Goal: Transaction & Acquisition: Purchase product/service

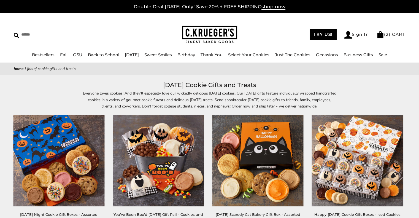
click at [216, 38] on img at bounding box center [209, 35] width 55 height 18
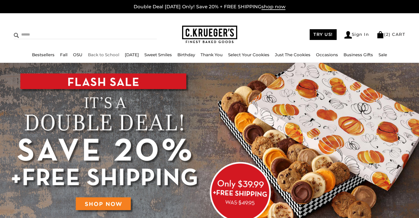
click at [30, 34] on input "Search" at bounding box center [60, 34] width 93 height 9
type input "******"
click at [146, 31] on input "******" at bounding box center [149, 33] width 15 height 7
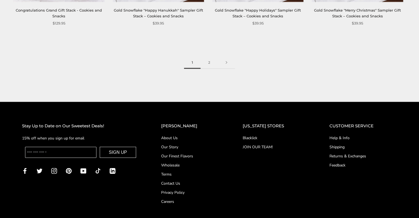
scroll to position [1197, 0]
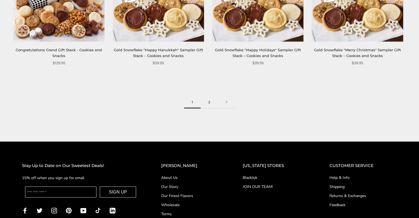
click at [206, 106] on link "2" at bounding box center [209, 102] width 17 height 12
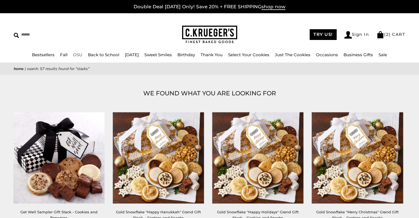
click at [73, 54] on link "OSU" at bounding box center [77, 54] width 9 height 5
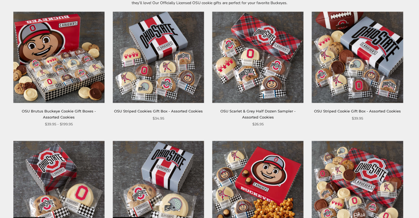
scroll to position [110, 0]
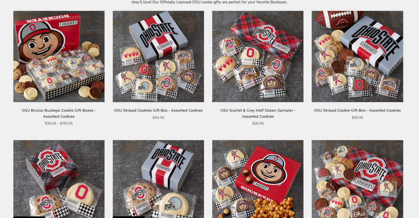
click at [40, 87] on img at bounding box center [58, 56] width 91 height 91
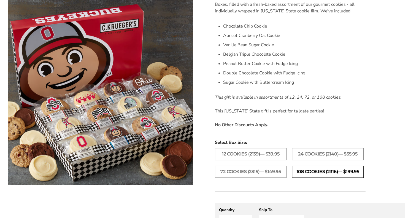
click at [347, 167] on label "108 Cookies (2316)— $199.95" at bounding box center [328, 172] width 72 height 12
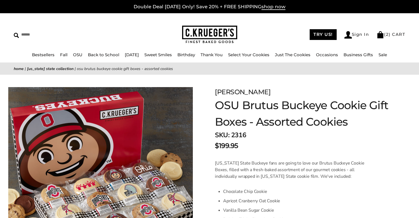
click at [211, 26] on img at bounding box center [209, 35] width 55 height 18
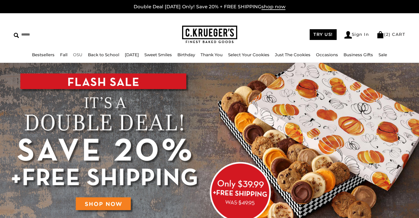
click at [73, 55] on link "OSU" at bounding box center [77, 54] width 9 height 5
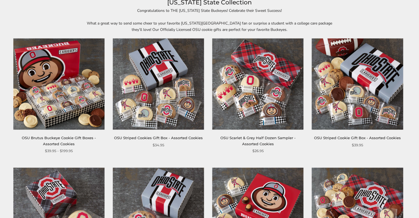
click at [87, 95] on img at bounding box center [58, 83] width 91 height 91
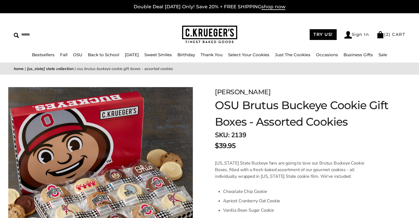
click at [254, 142] on div "$39.95" at bounding box center [303, 146] width 176 height 10
drag, startPoint x: 231, startPoint y: 135, endPoint x: 254, endPoint y: 137, distance: 23.0
click at [254, 137] on div "SKU: 2139 $39.95" at bounding box center [303, 140] width 176 height 21
click at [229, 132] on strong "SKU:" at bounding box center [222, 135] width 15 height 9
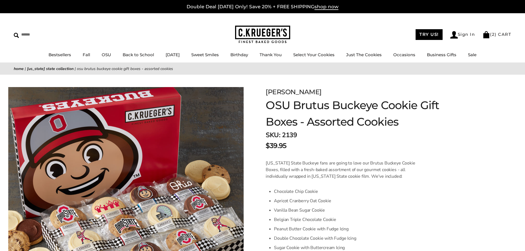
scroll to position [55, 0]
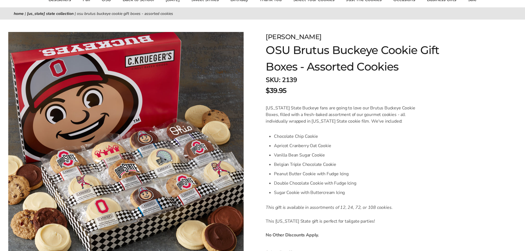
click at [197, 157] on img at bounding box center [125, 144] width 235 height 224
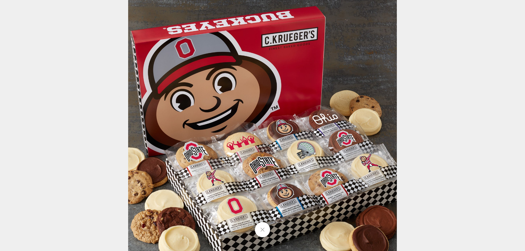
click at [419, 67] on div at bounding box center [409, 134] width 562 height 269
click at [315, 137] on img at bounding box center [262, 134] width 269 height 269
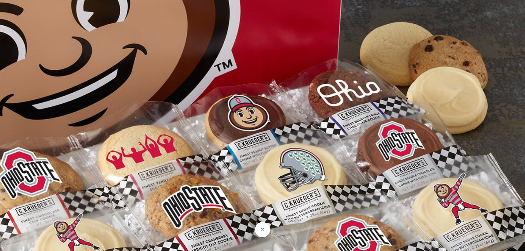
click at [238, 46] on img at bounding box center [195, 131] width 662 height 662
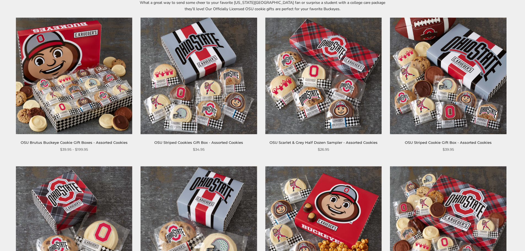
click at [61, 81] on img at bounding box center [74, 76] width 116 height 116
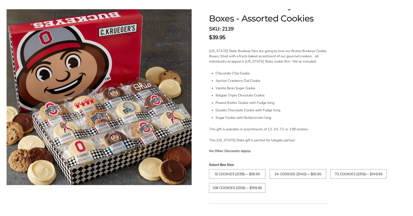
scroll to position [110, 0]
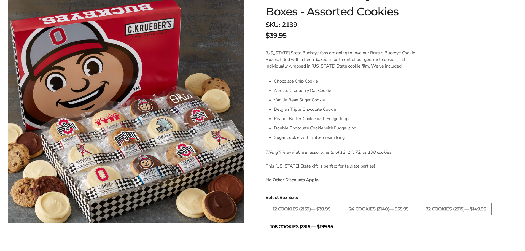
click at [303, 222] on label "108 Cookies (2316)— $199.95" at bounding box center [302, 227] width 72 height 12
